Goal: Navigation & Orientation: Find specific page/section

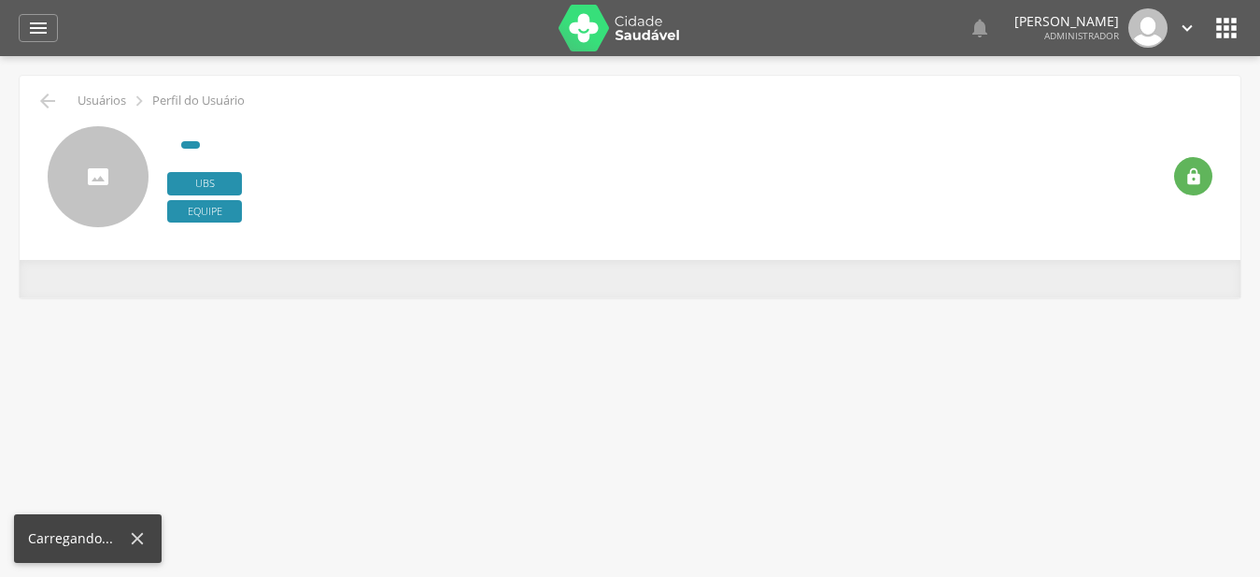
type input "**********"
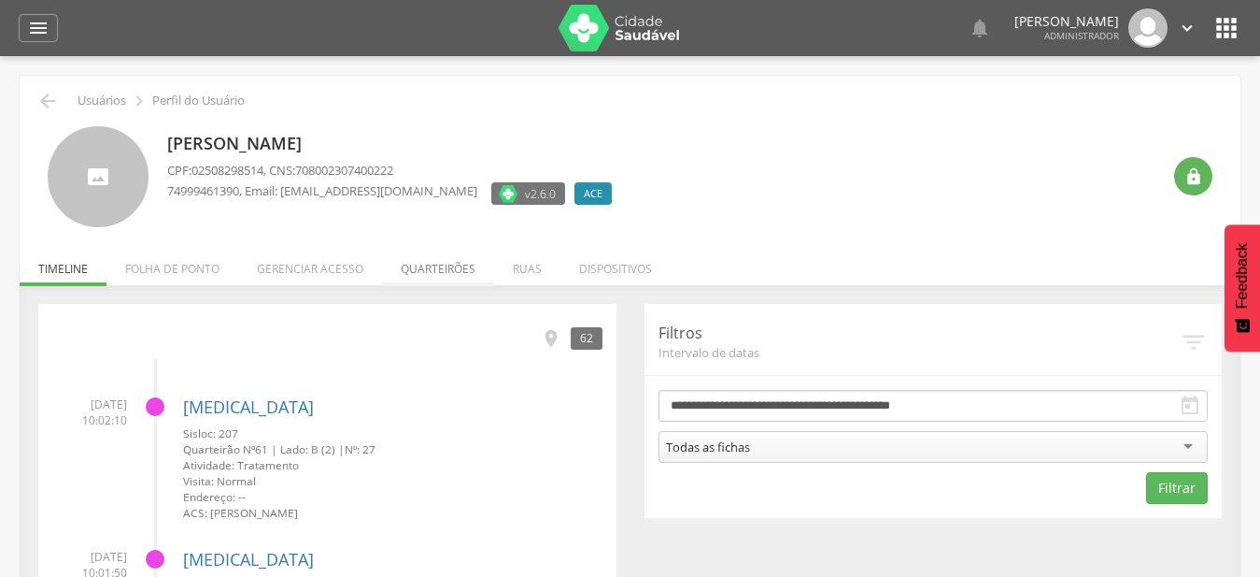
click at [460, 274] on li "Quarteirões" at bounding box center [438, 264] width 112 height 44
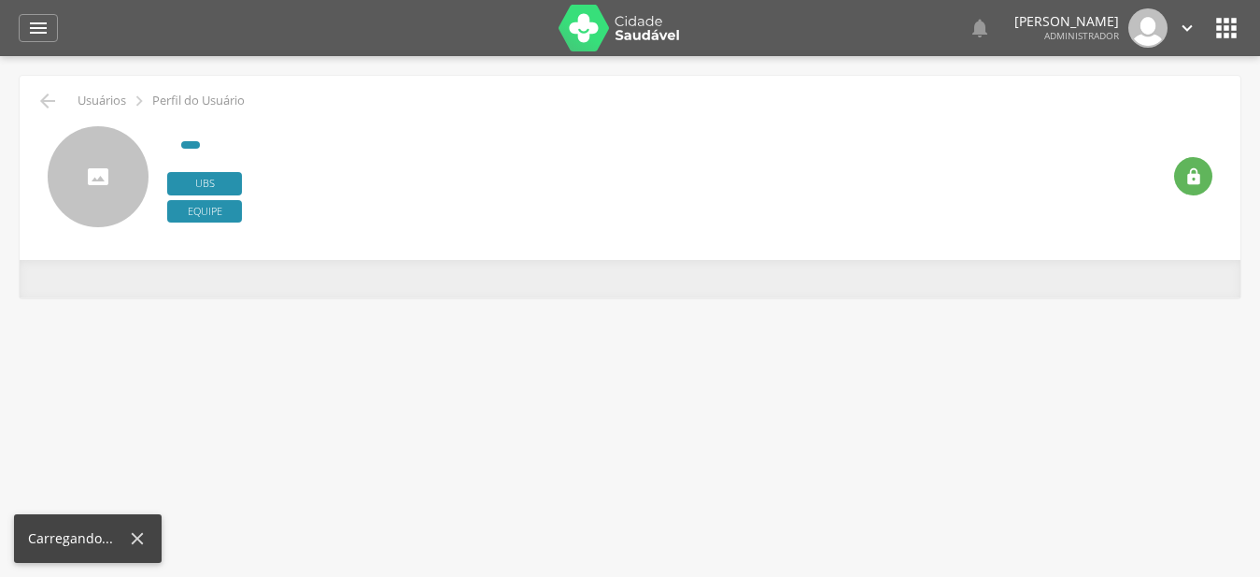
type input "**********"
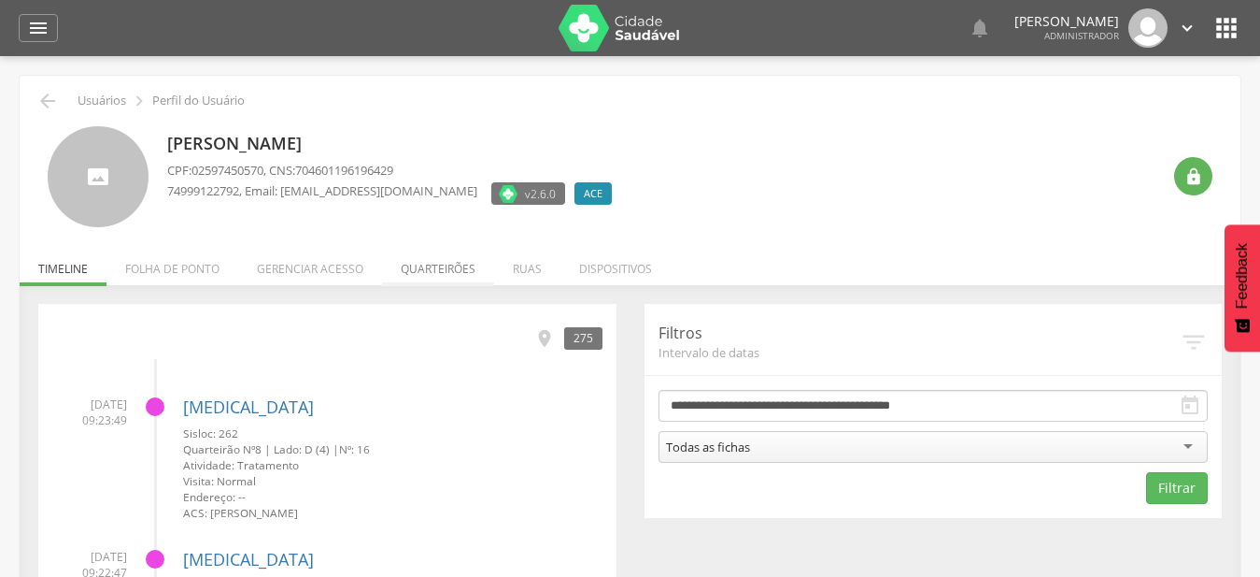
click at [456, 260] on li "Quarteirões" at bounding box center [438, 264] width 112 height 44
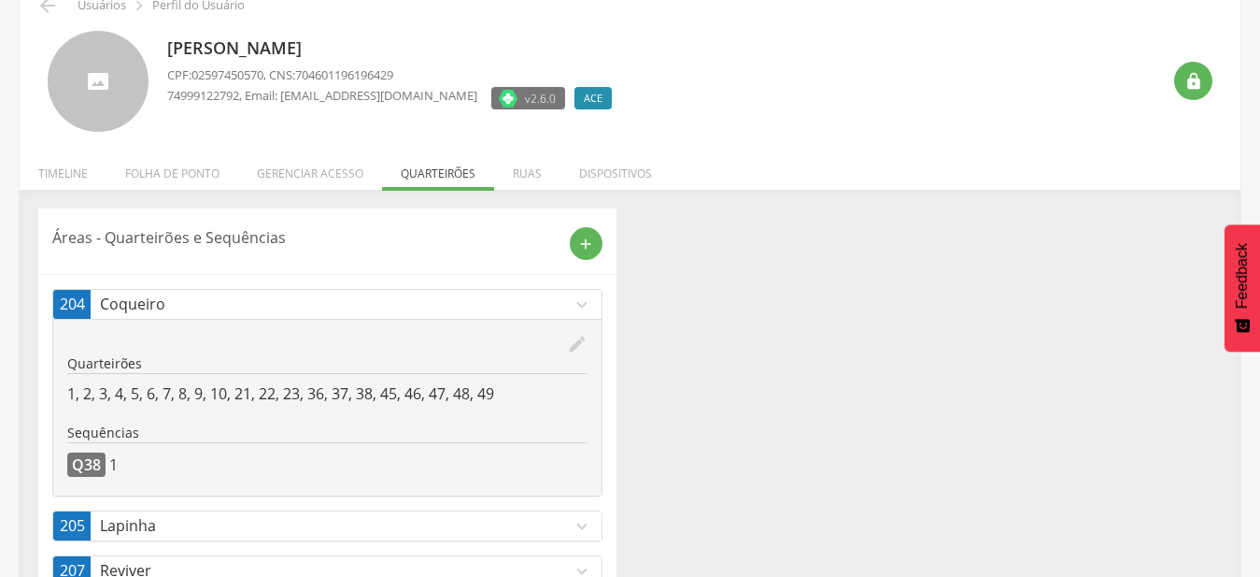
scroll to position [247, 0]
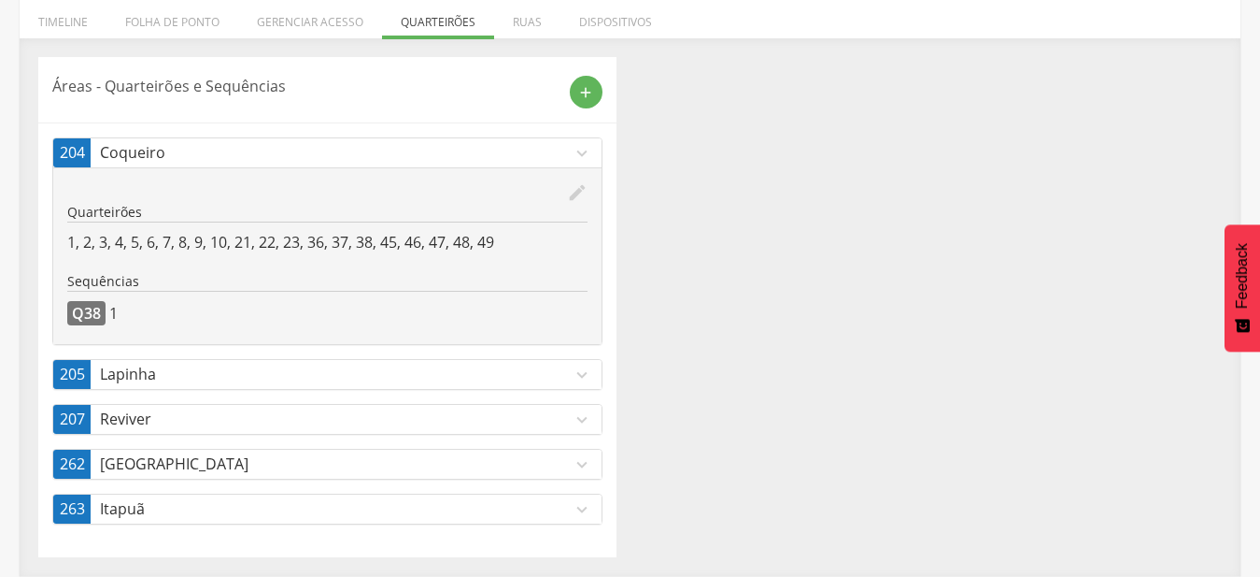
click at [404, 455] on p "Alto da Boa Vista" at bounding box center [336, 463] width 472 height 21
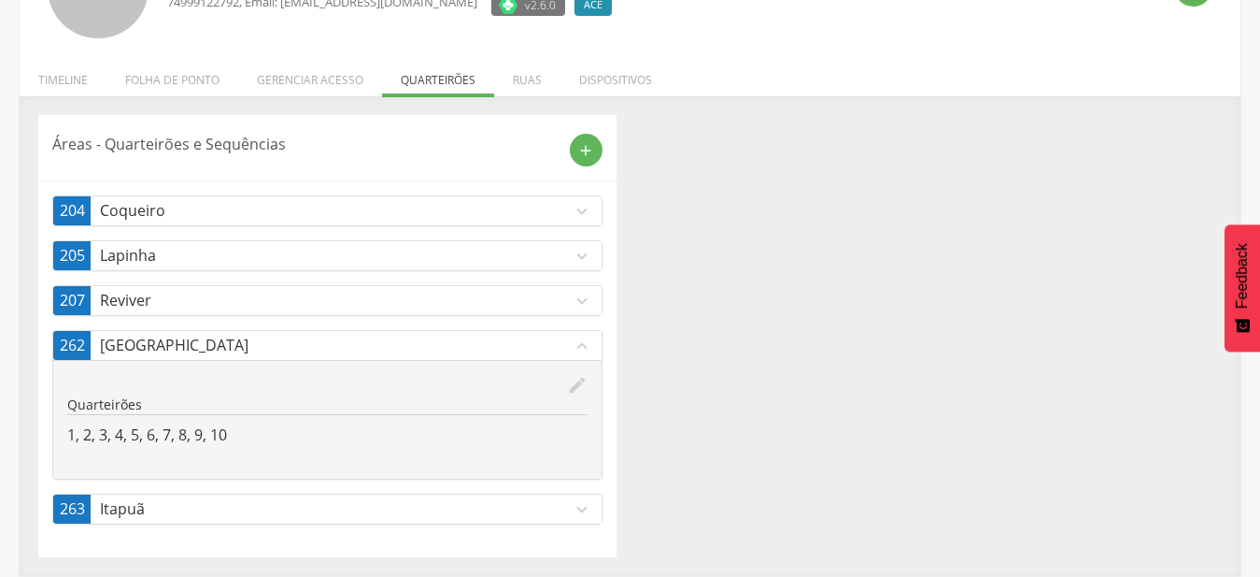
scroll to position [189, 0]
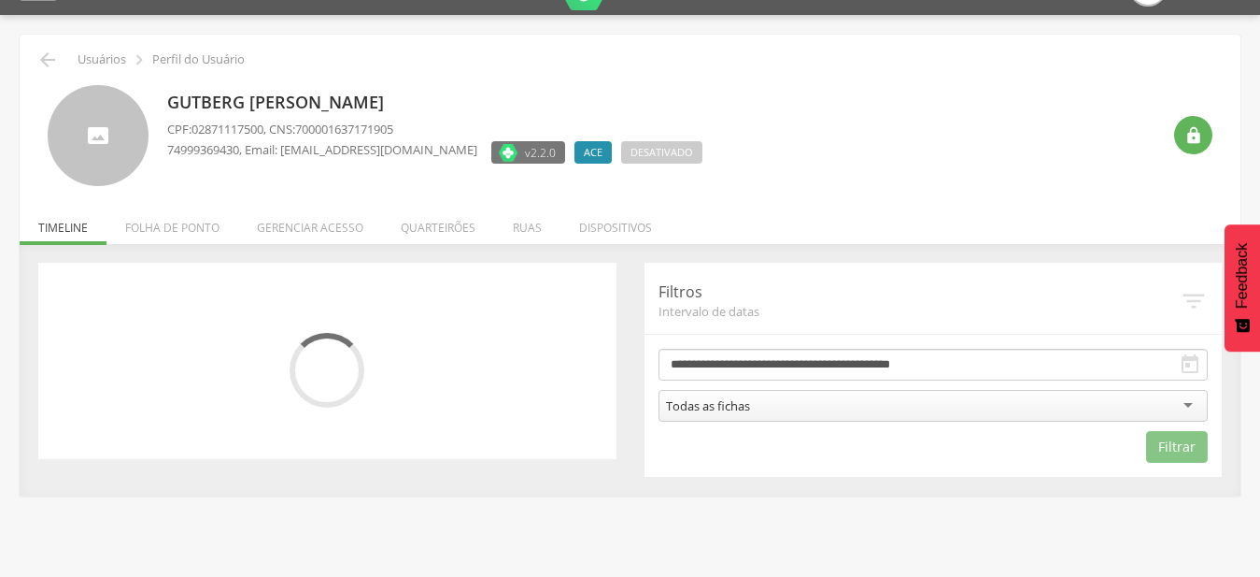
scroll to position [56, 0]
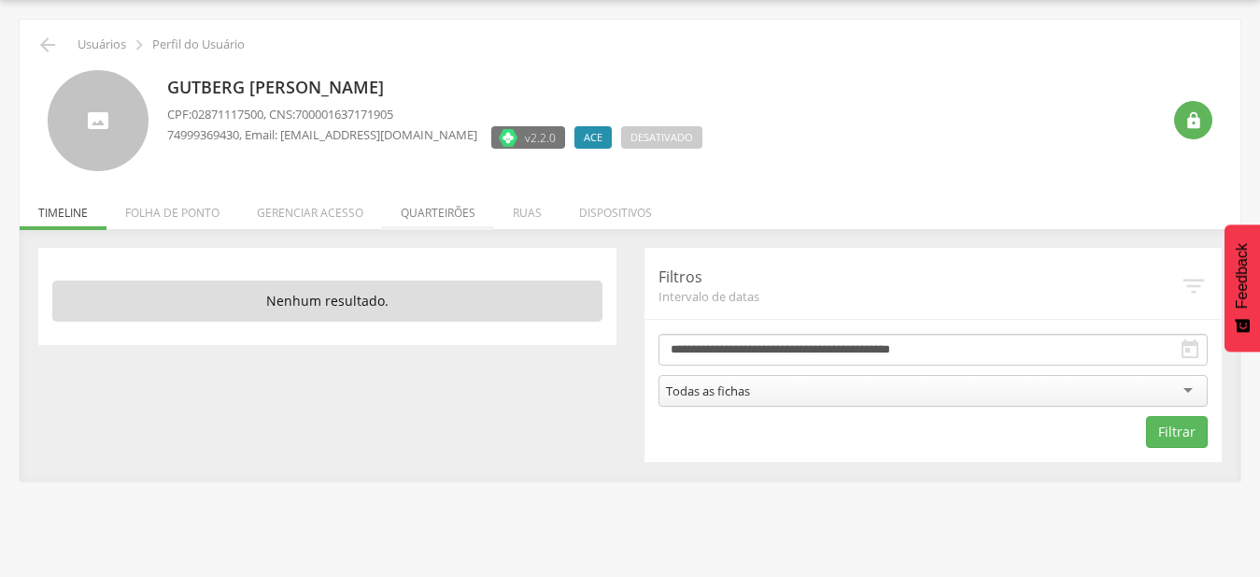
click at [437, 220] on li "Quarteirões" at bounding box center [438, 208] width 112 height 44
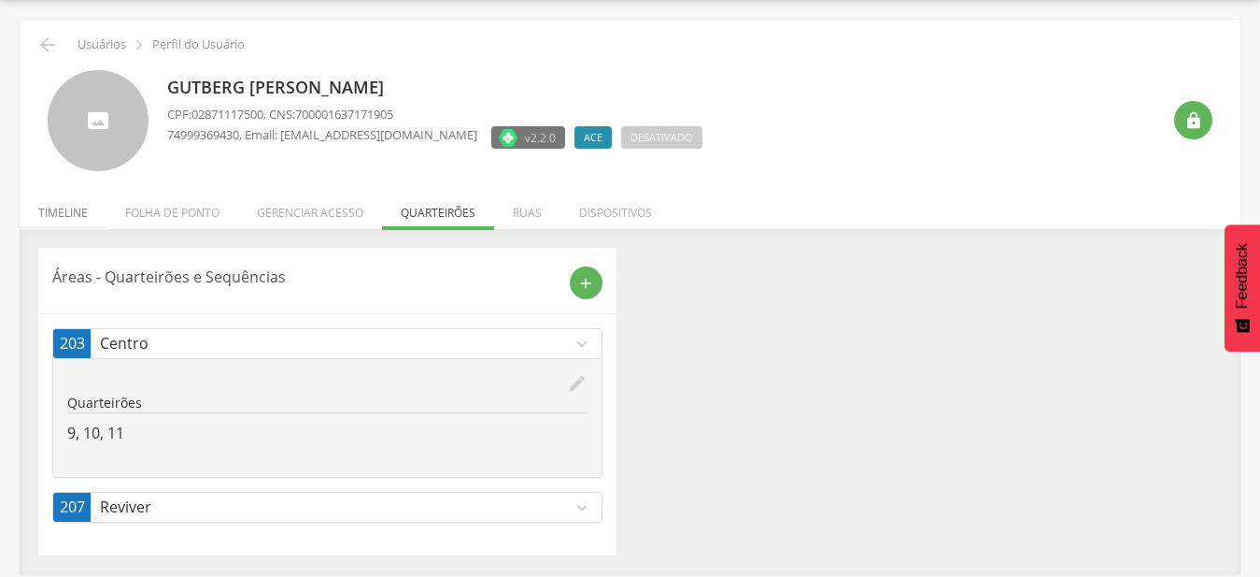
click at [53, 221] on li "Timeline" at bounding box center [63, 208] width 87 height 44
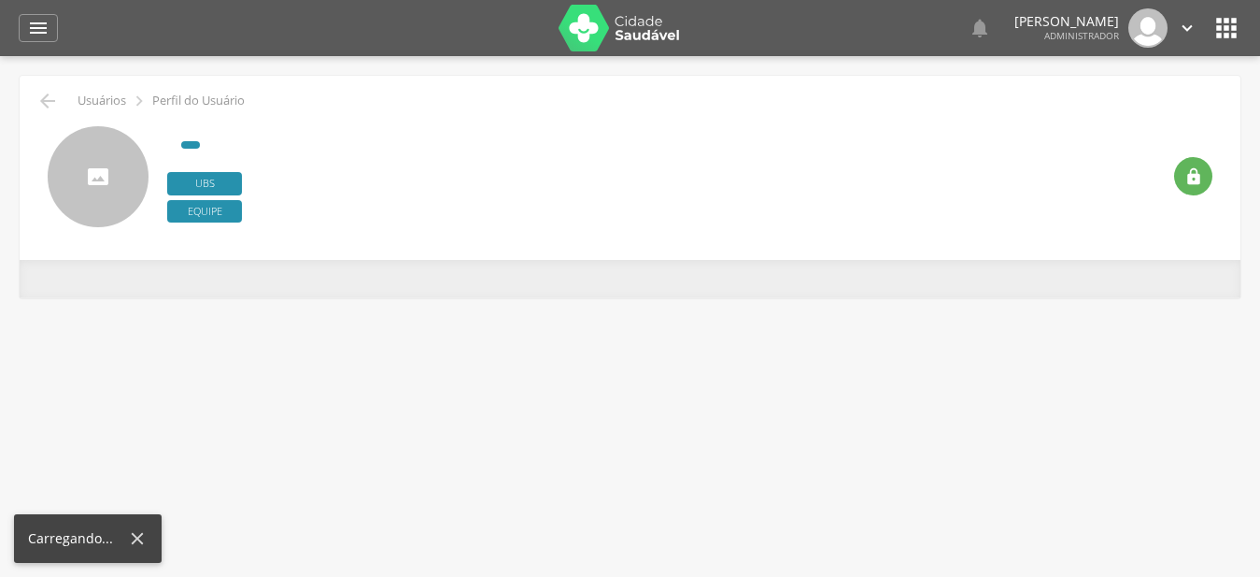
type input "**********"
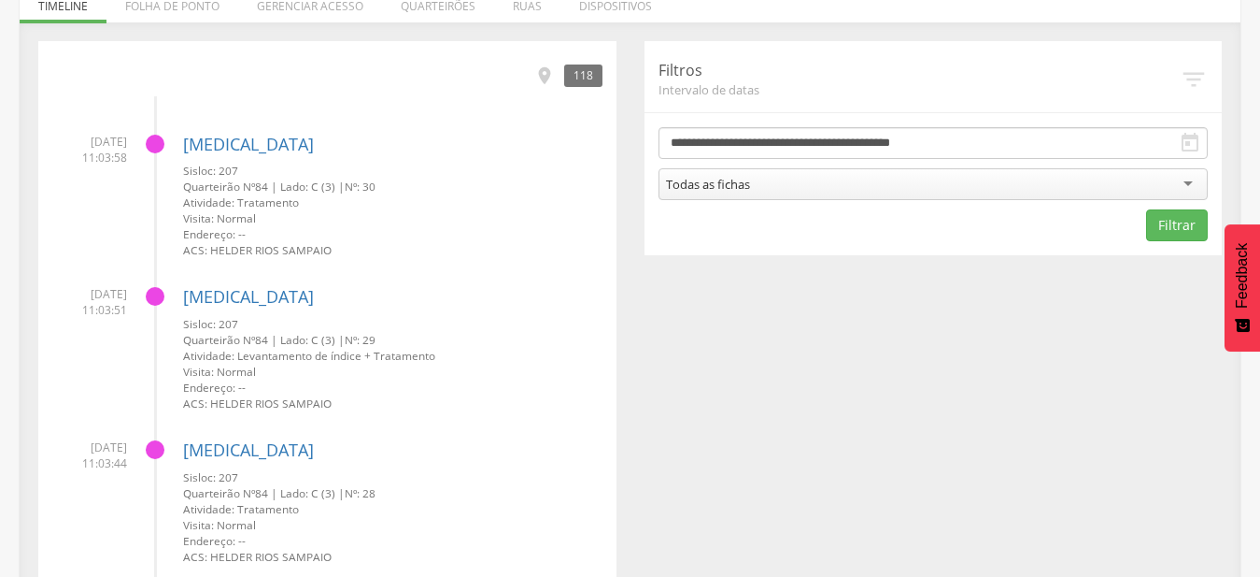
scroll to position [247, 0]
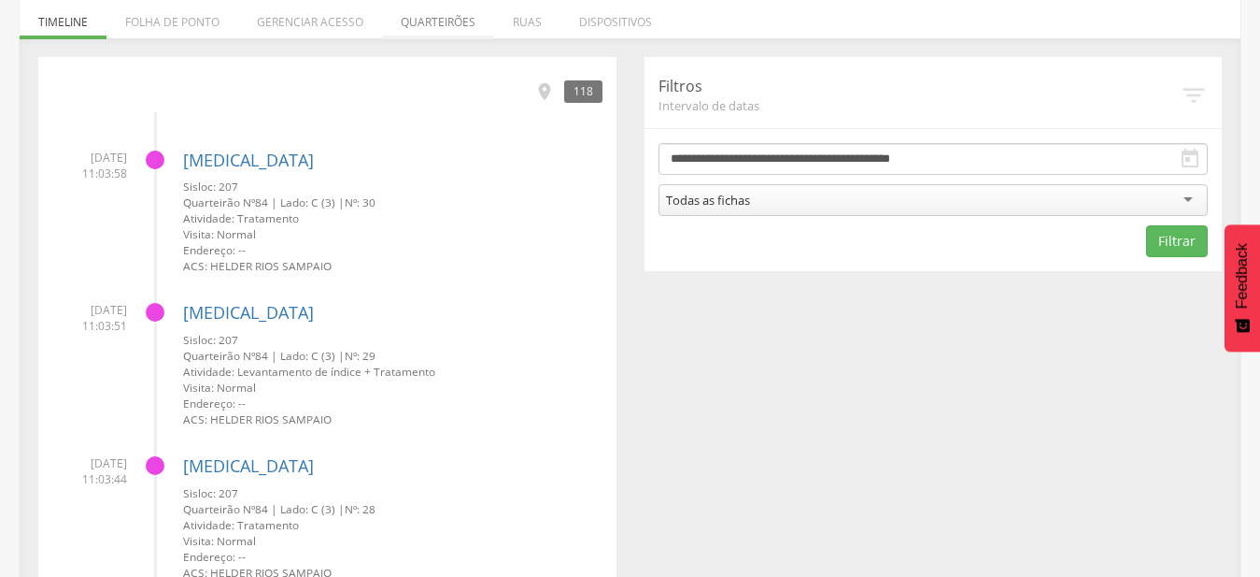
click at [448, 28] on li "Quarteirões" at bounding box center [438, 17] width 112 height 44
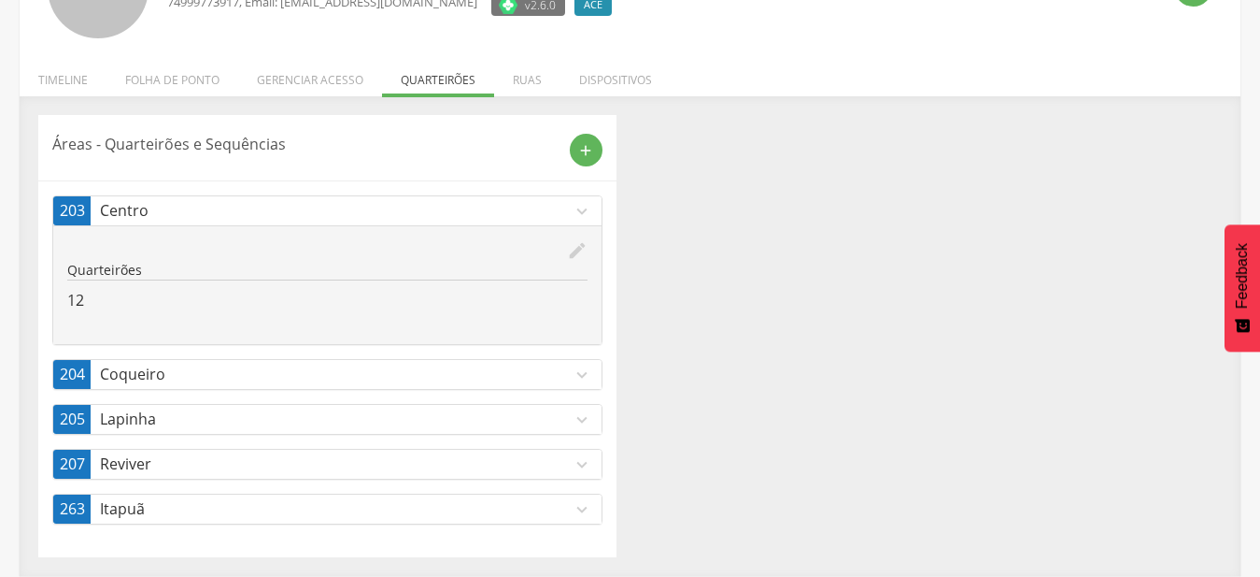
click at [536, 479] on div "207 Reviver expand_more edit Quarteirões 11, 81, 82, 83, 84, 85" at bounding box center [327, 463] width 550 height 31
click at [536, 469] on p "Reviver" at bounding box center [336, 463] width 472 height 21
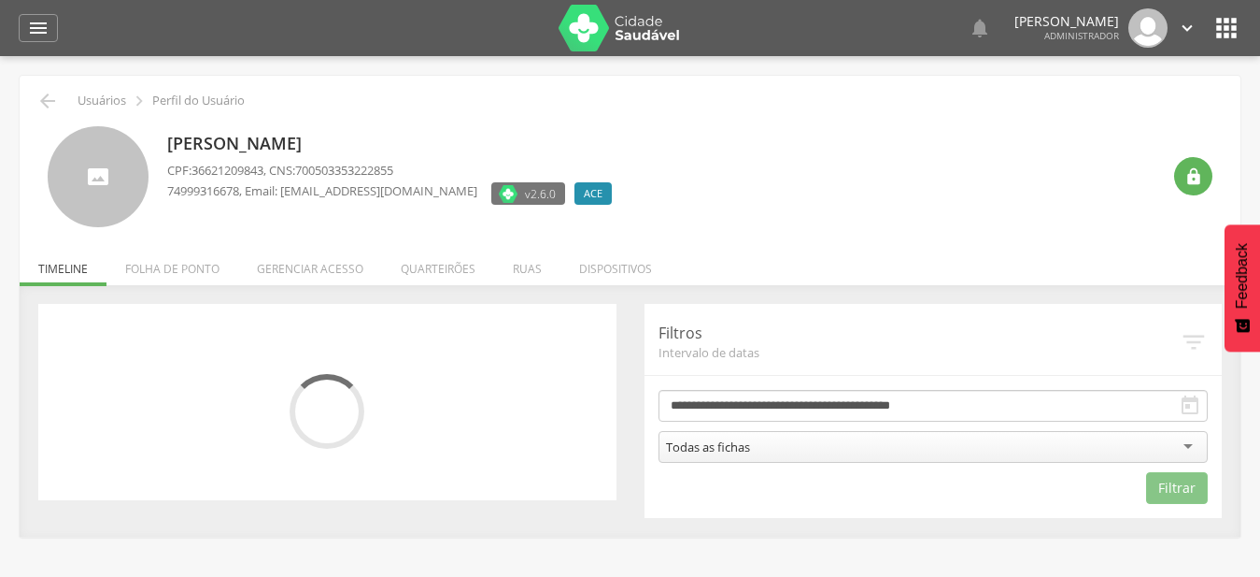
scroll to position [56, 0]
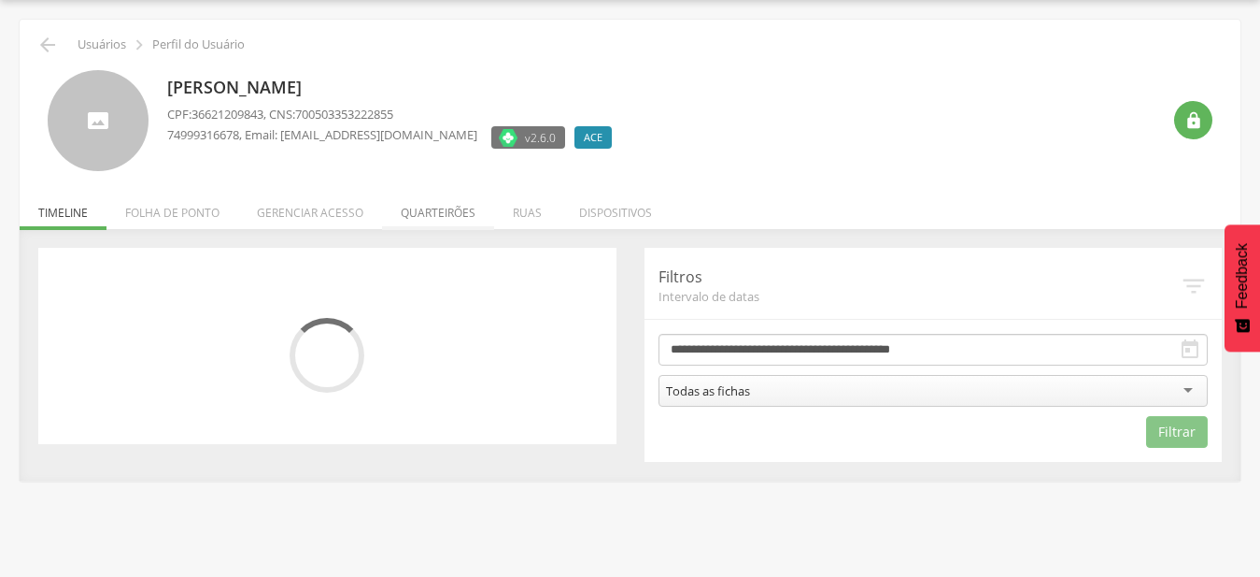
click at [458, 212] on li "Quarteirões" at bounding box center [438, 208] width 112 height 44
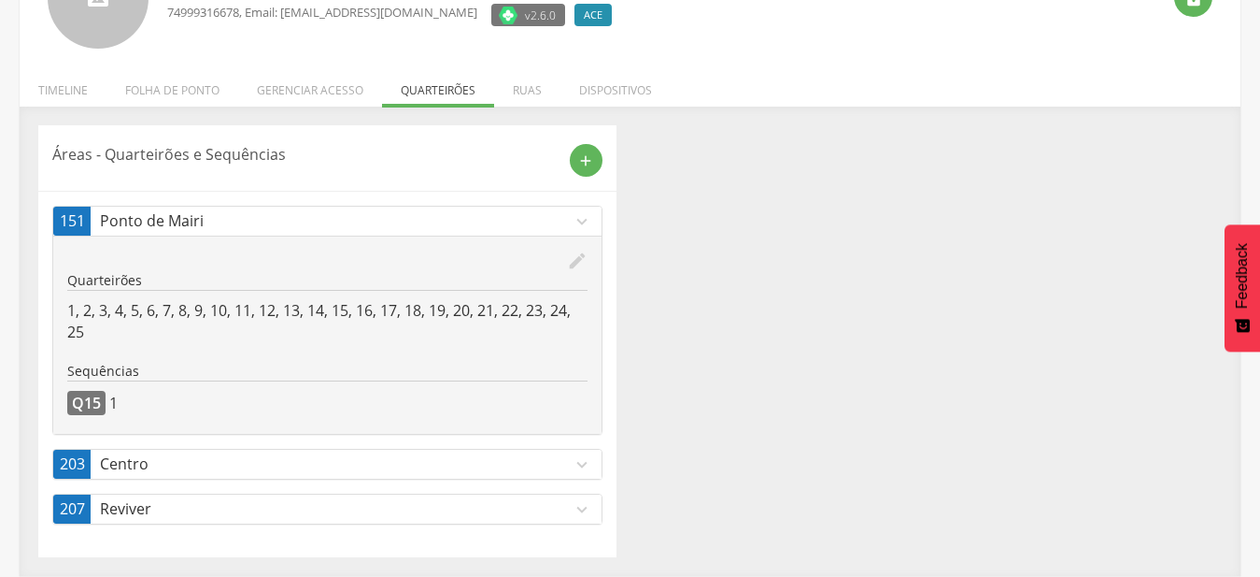
scroll to position [0, 0]
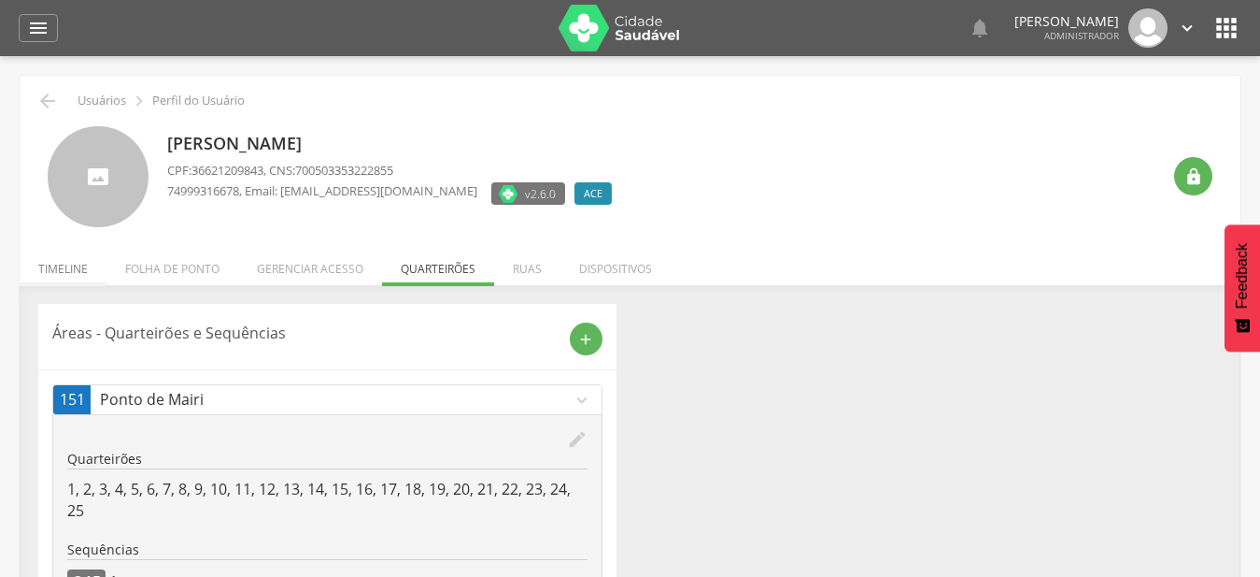
click at [71, 270] on li "Timeline" at bounding box center [63, 264] width 87 height 44
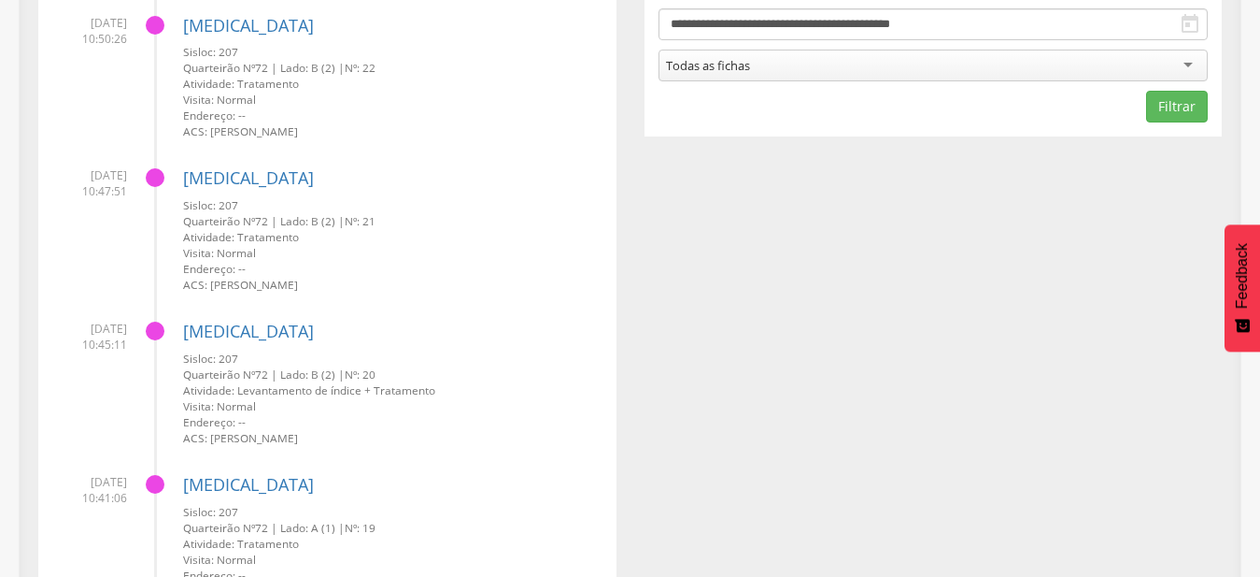
scroll to position [286, 0]
